Goal: Transaction & Acquisition: Download file/media

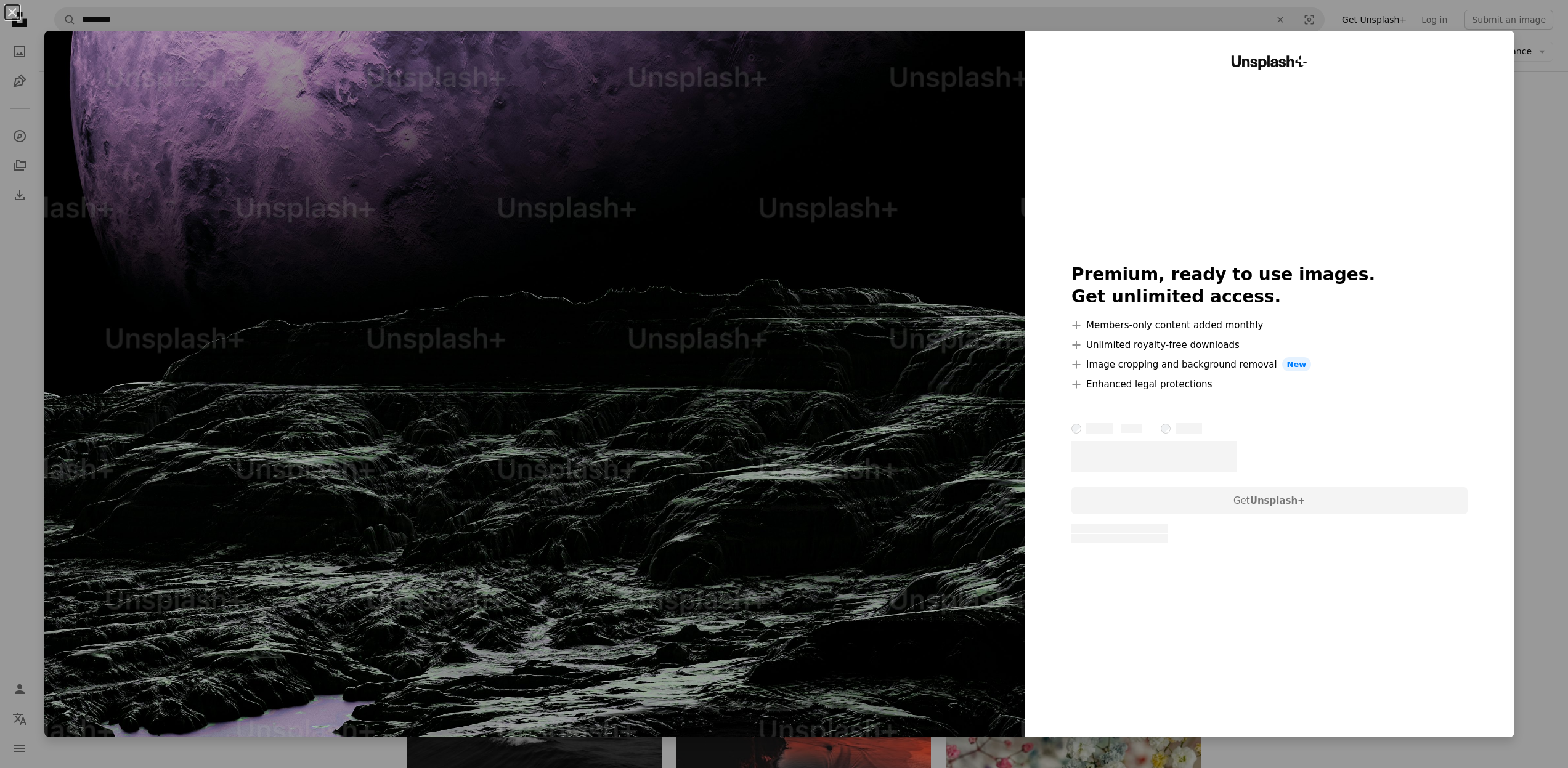
scroll to position [11459, 0]
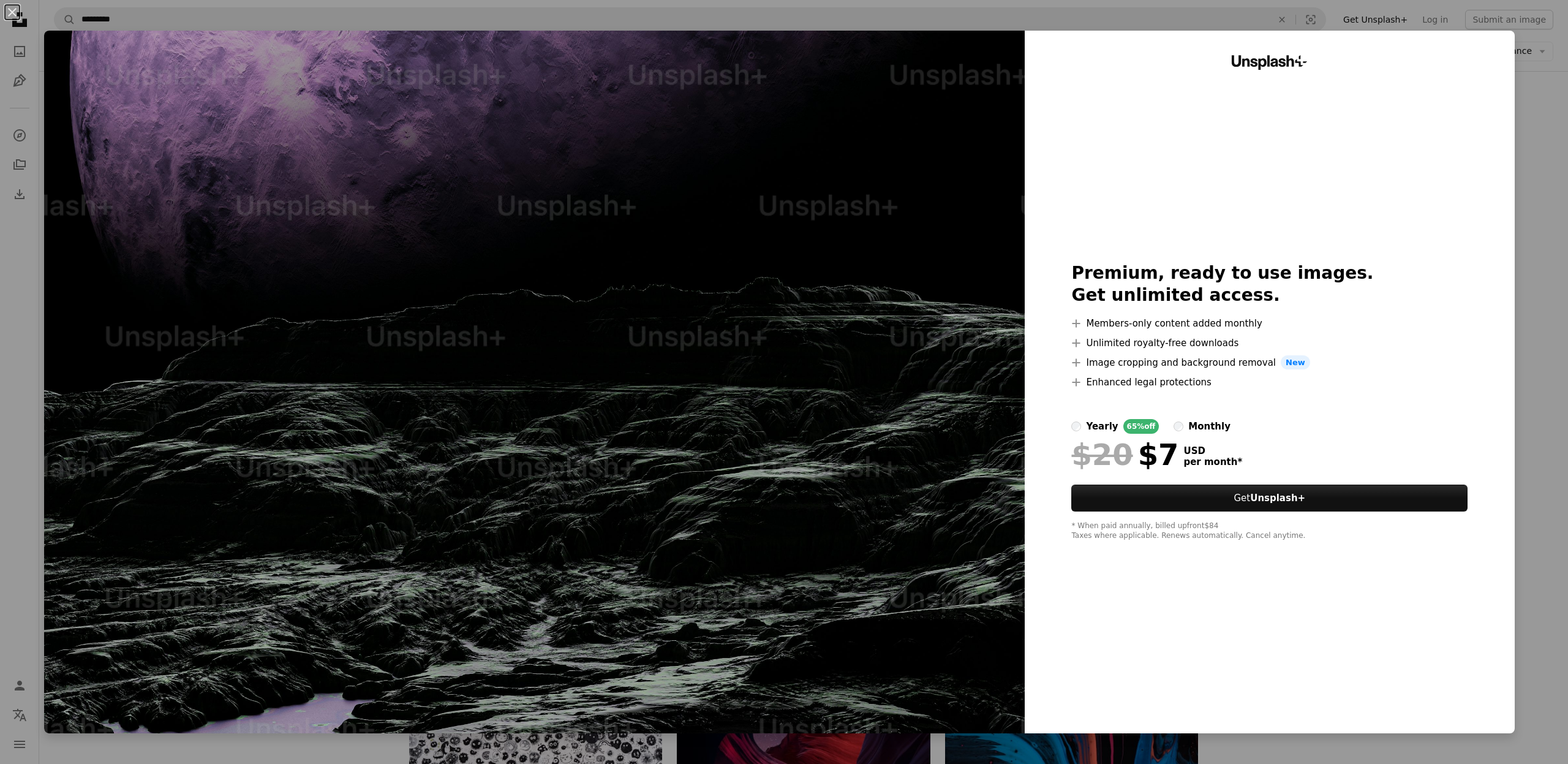
click at [1557, 124] on div "An X shape Unsplash+ Premium, ready to use images. Get unlimited access. A plus…" at bounding box center [784, 382] width 1568 height 764
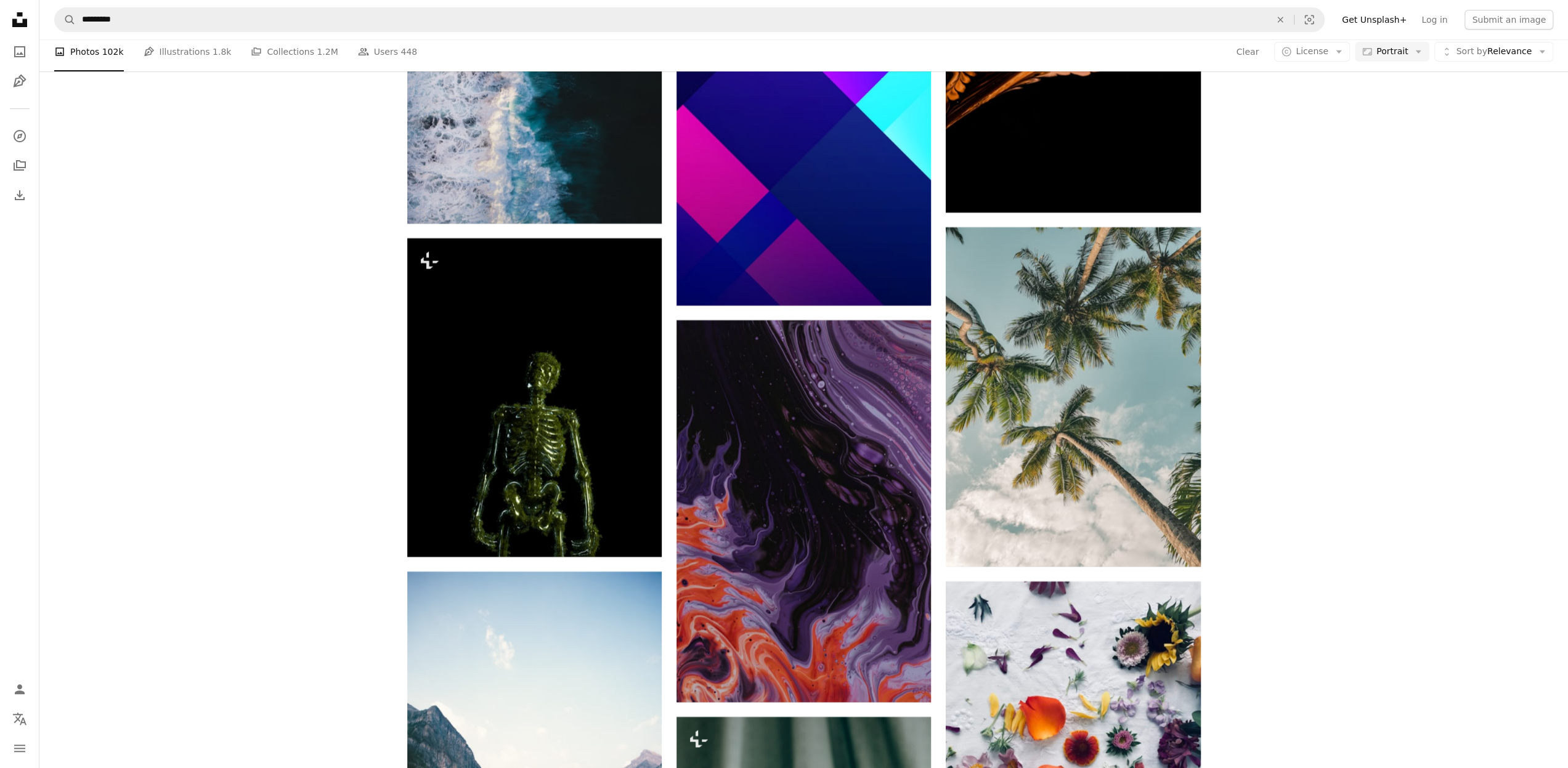
scroll to position [14293, 0]
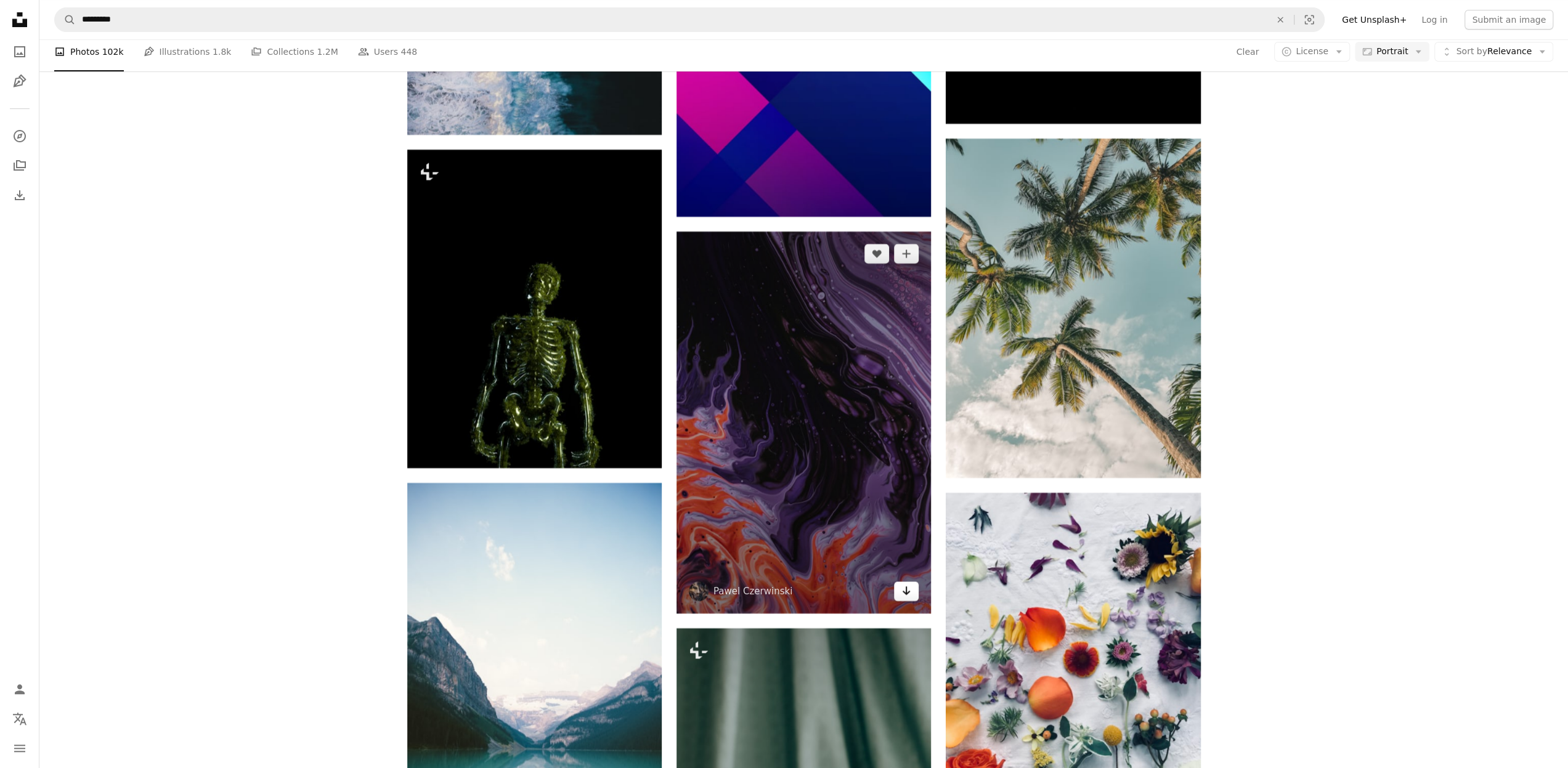
click at [900, 589] on link "Arrow pointing down" at bounding box center [906, 591] width 25 height 20
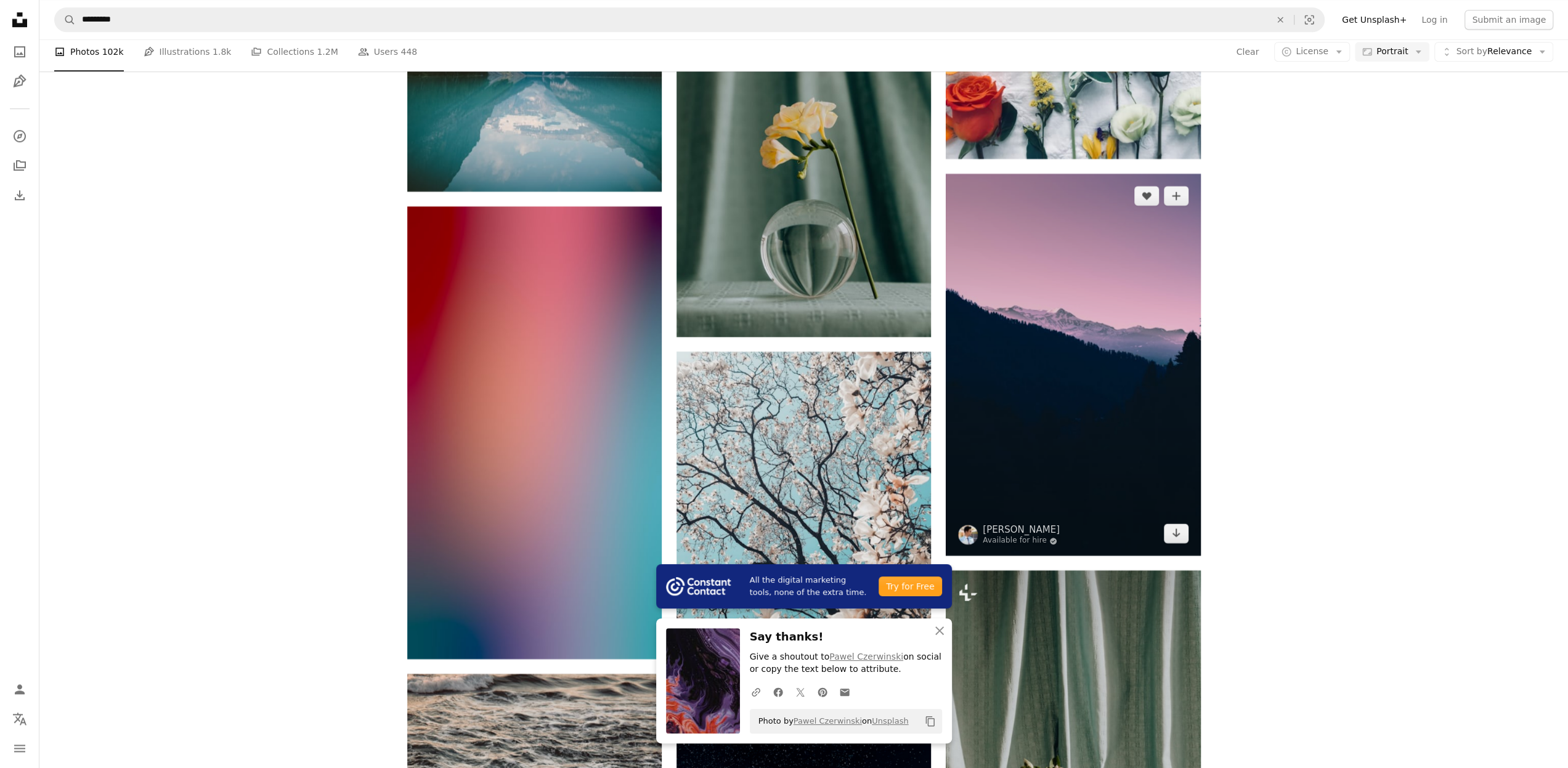
scroll to position [14971, 0]
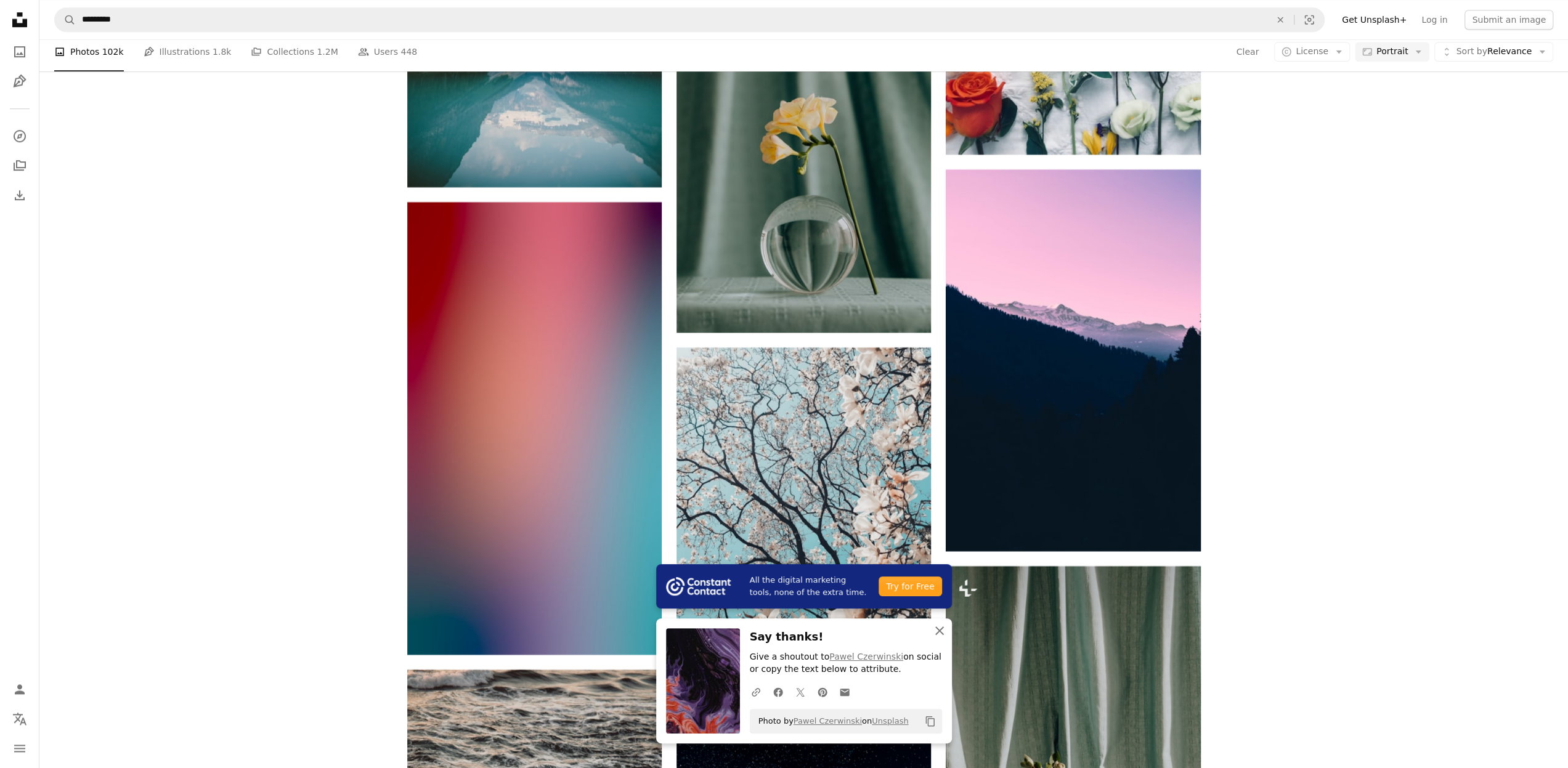
click at [938, 627] on icon "An X shape" at bounding box center [939, 631] width 15 height 15
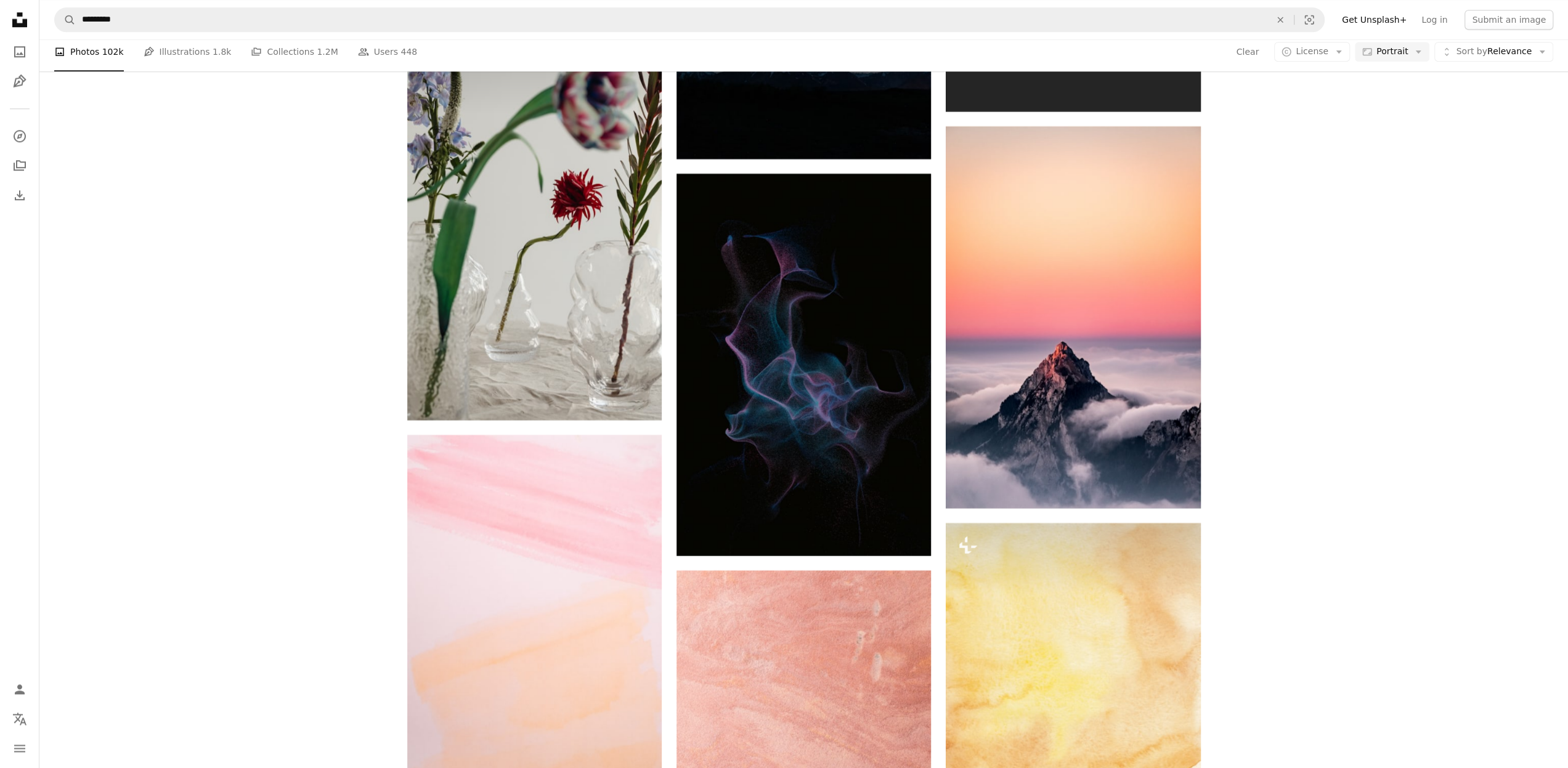
scroll to position [24643, 0]
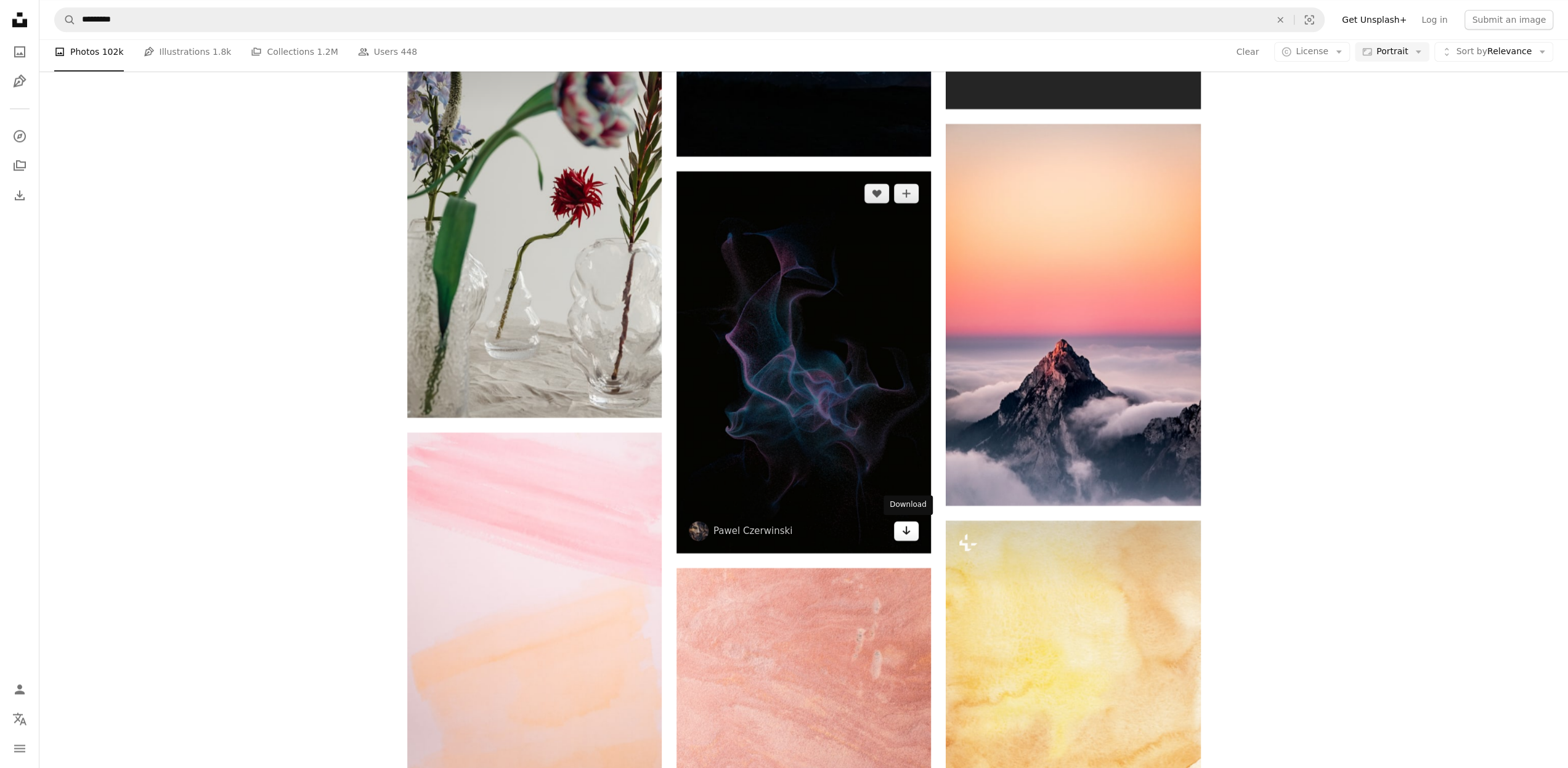
click at [906, 531] on icon "Download" at bounding box center [906, 531] width 8 height 9
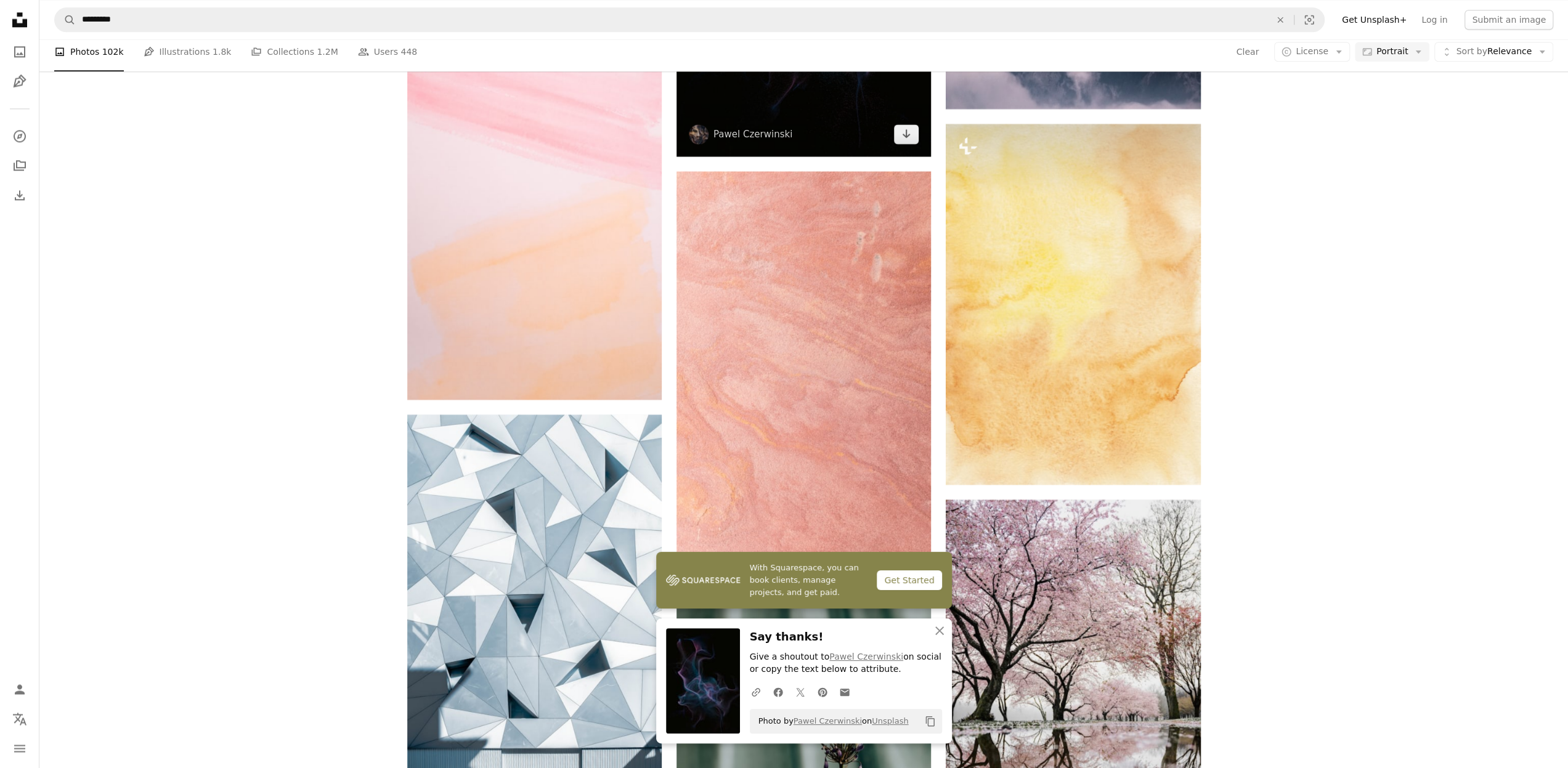
scroll to position [25136, 0]
